Goal: Transaction & Acquisition: Book appointment/travel/reservation

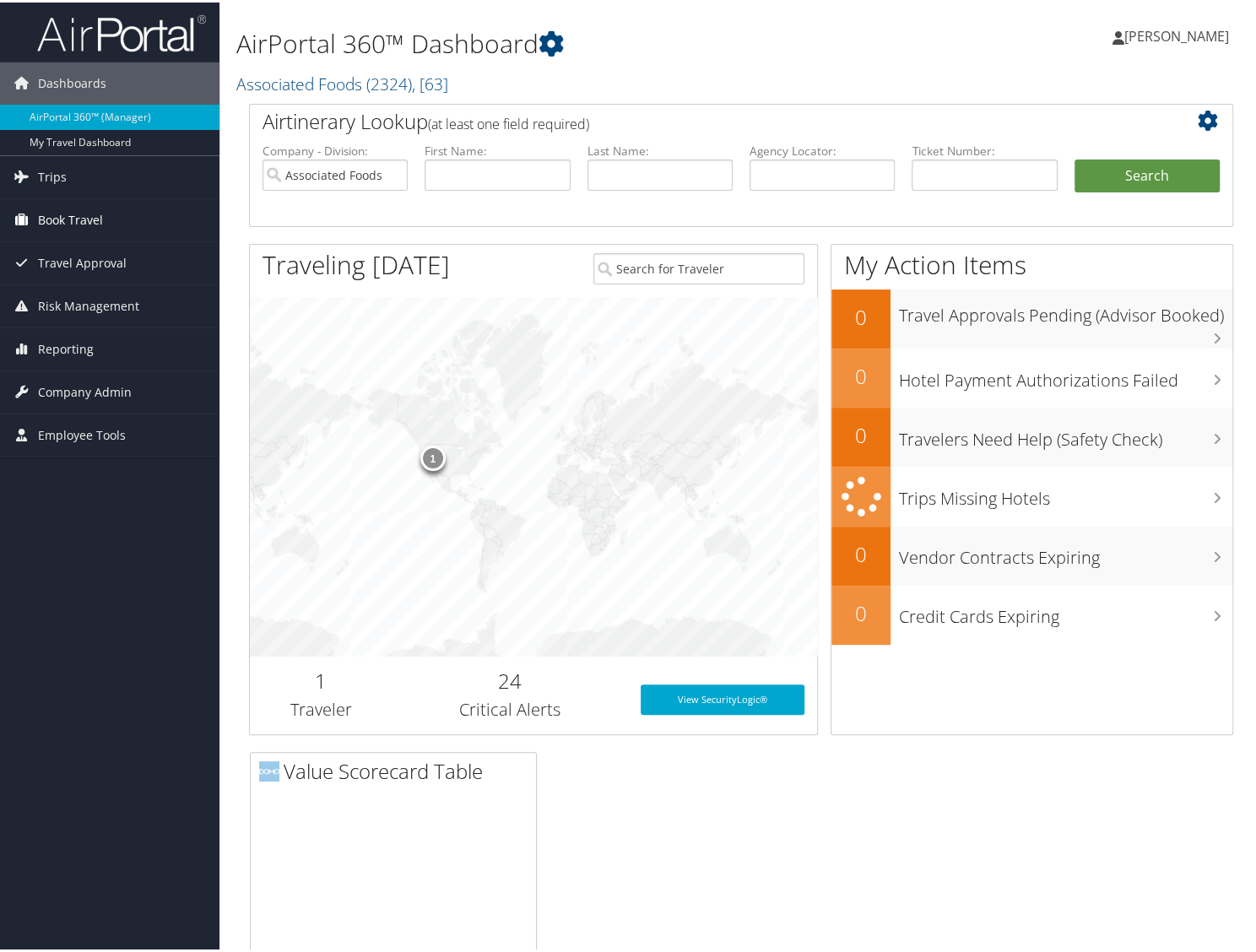
click at [22, 219] on icon at bounding box center [22, 217] width 26 height 26
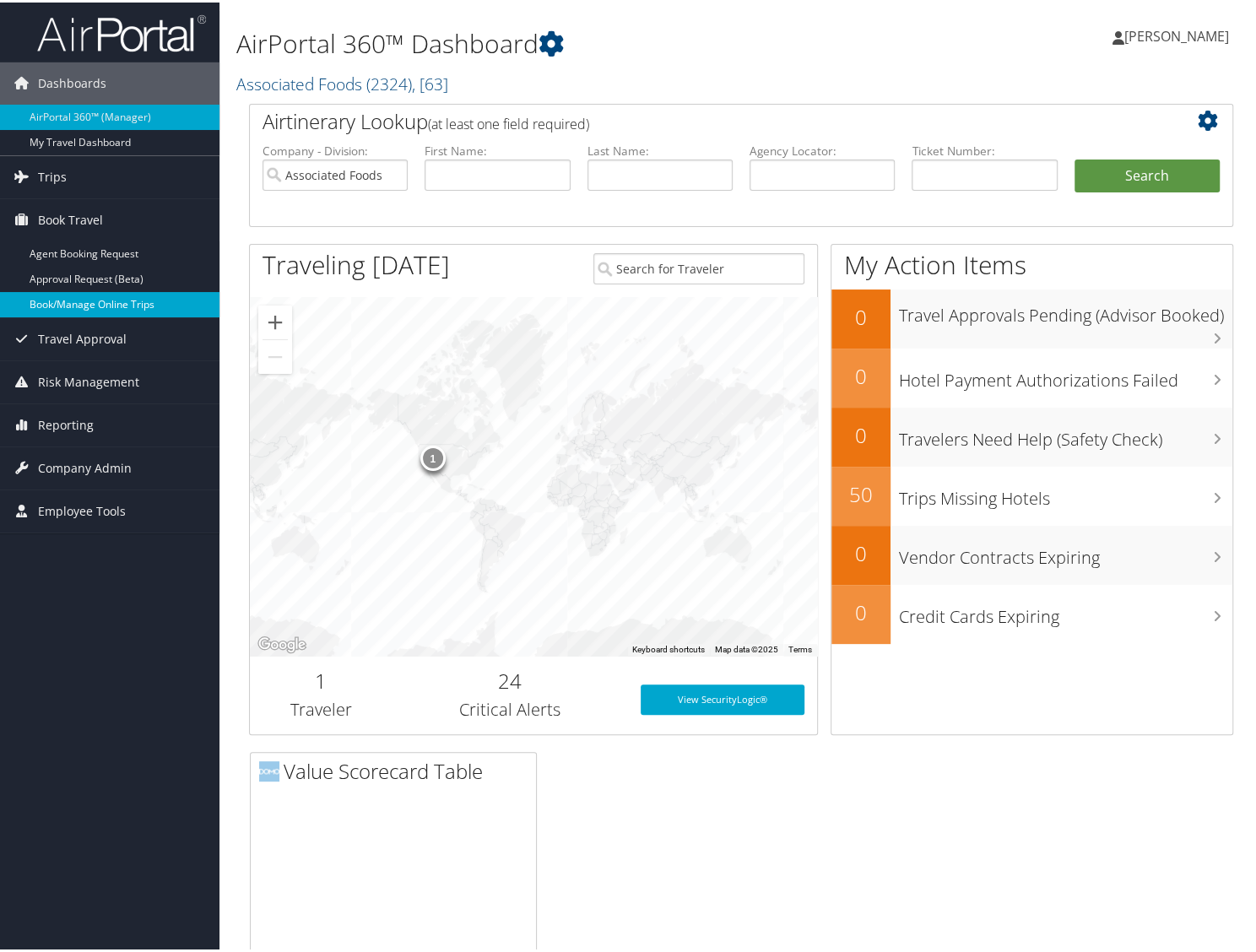
click at [30, 299] on link "Book/Manage Online Trips" at bounding box center [109, 302] width 219 height 26
